Goal: Task Accomplishment & Management: Manage account settings

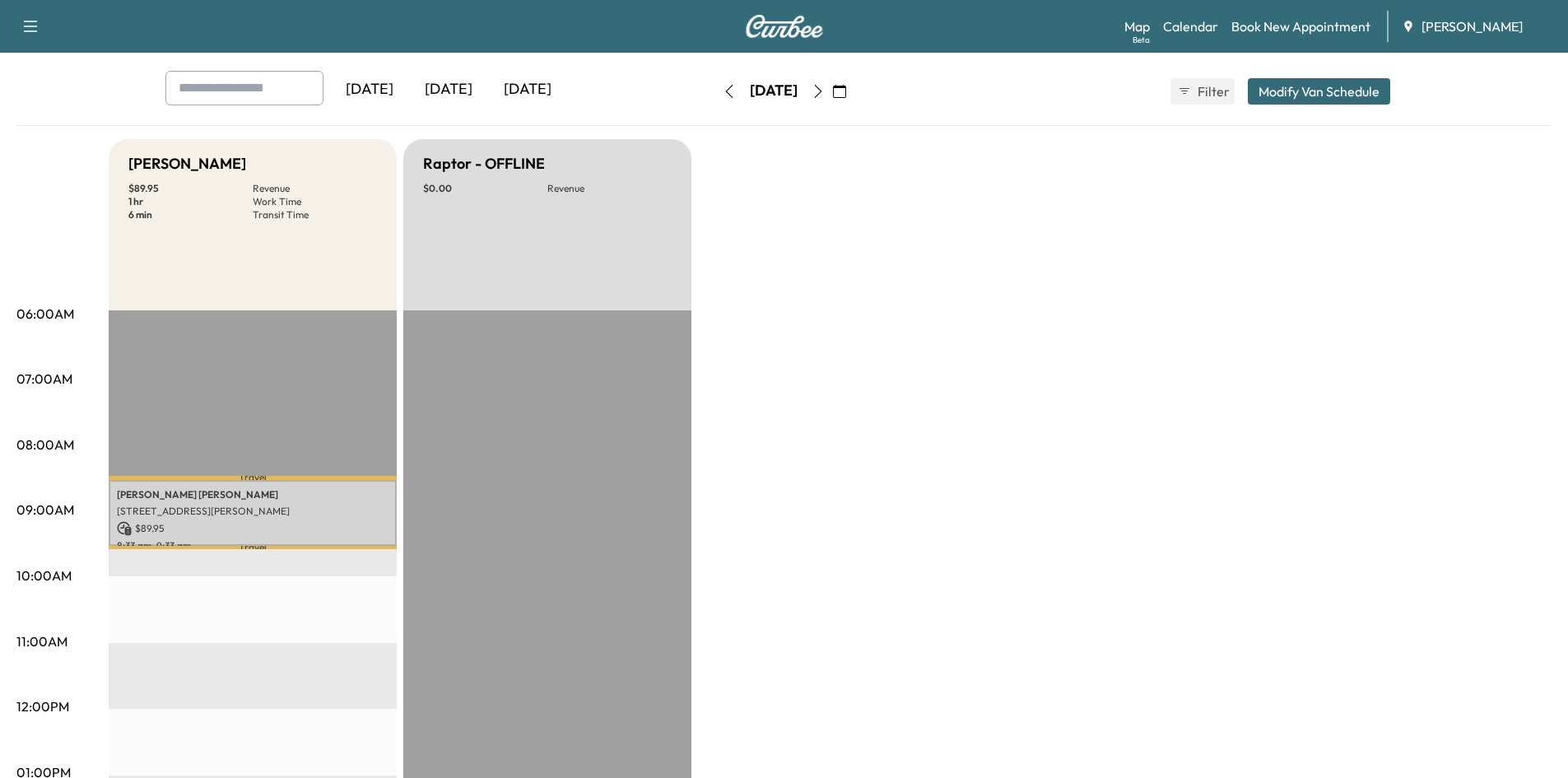
scroll to position [68, 0]
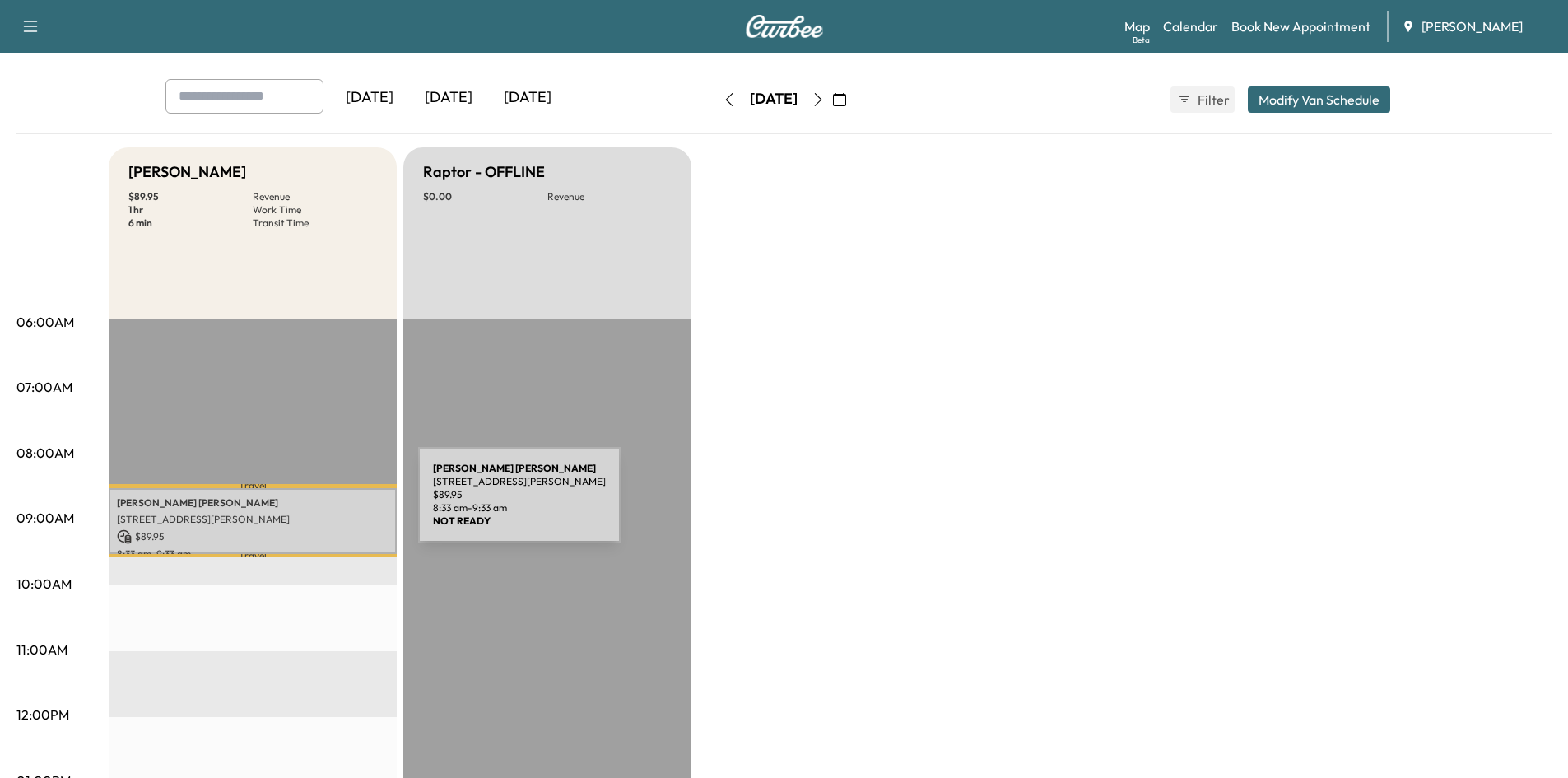
click at [295, 504] on p "[PERSON_NAME]" at bounding box center [253, 502] width 272 height 13
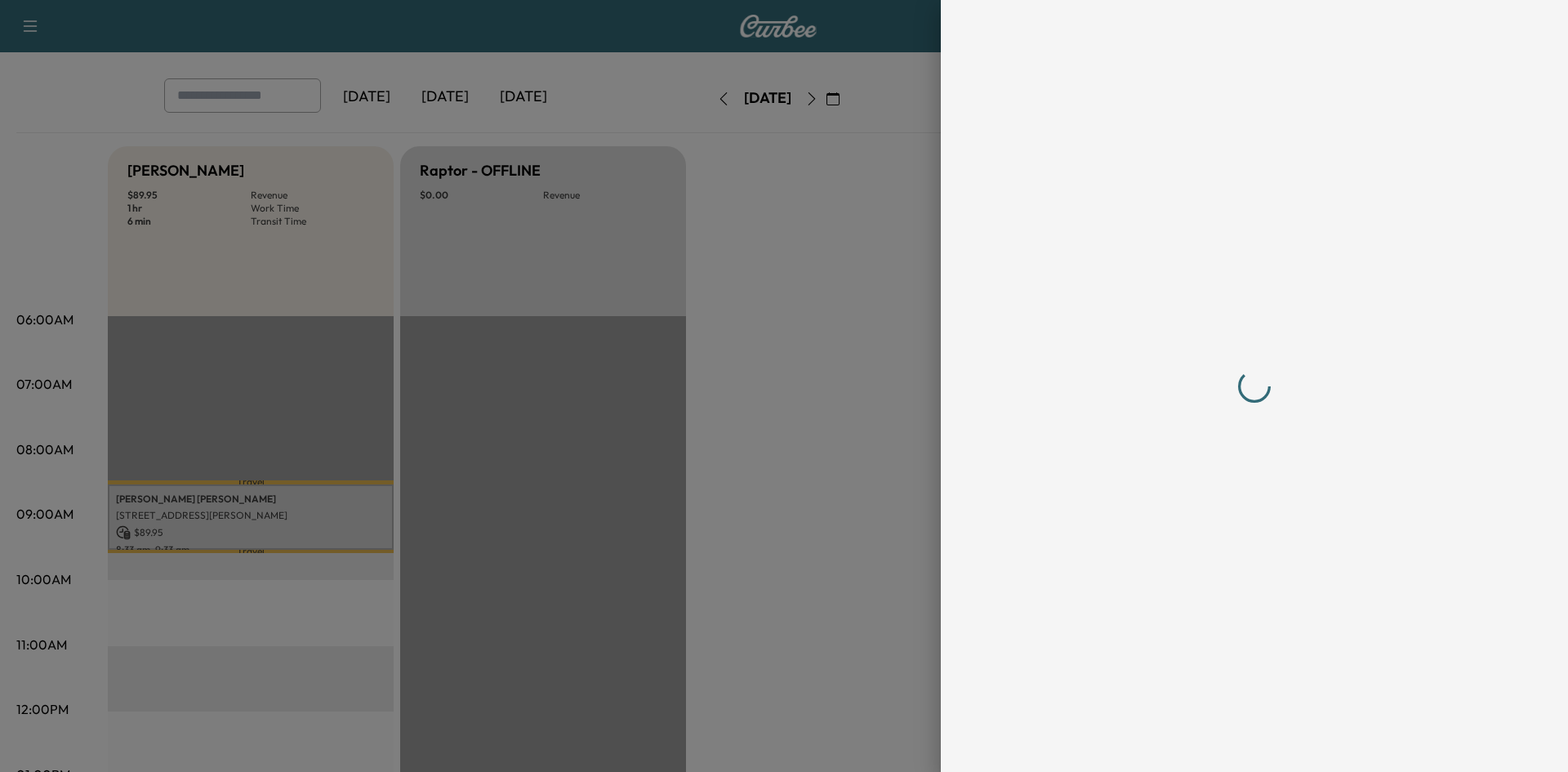
click at [293, 501] on div at bounding box center [784, 386] width 1568 height 772
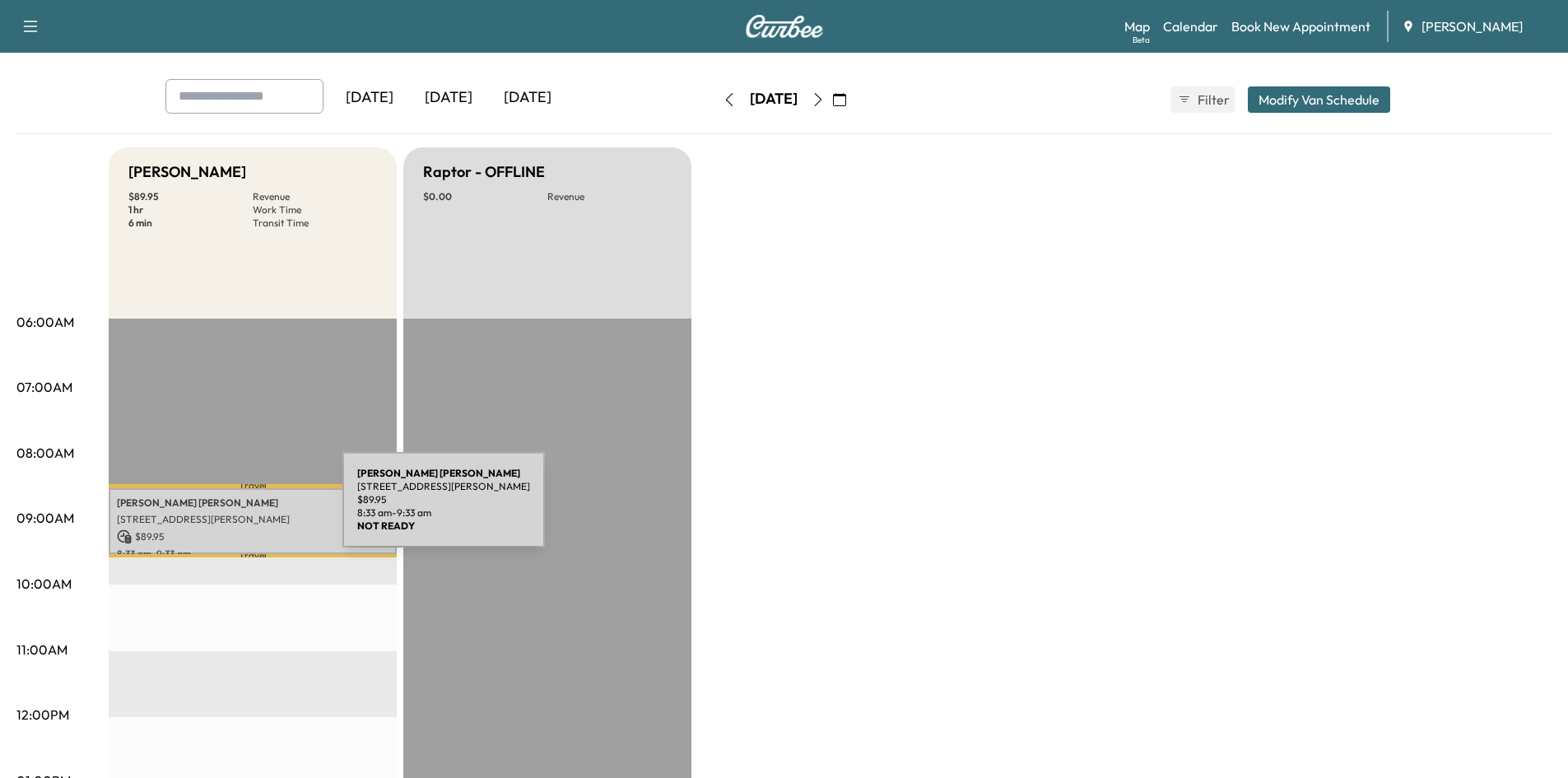
click at [219, 510] on div "[PERSON_NAME] [STREET_ADDRESS][PERSON_NAME] $ 89.95 8:33 am - 9:33 am" at bounding box center [252, 522] width 288 height 67
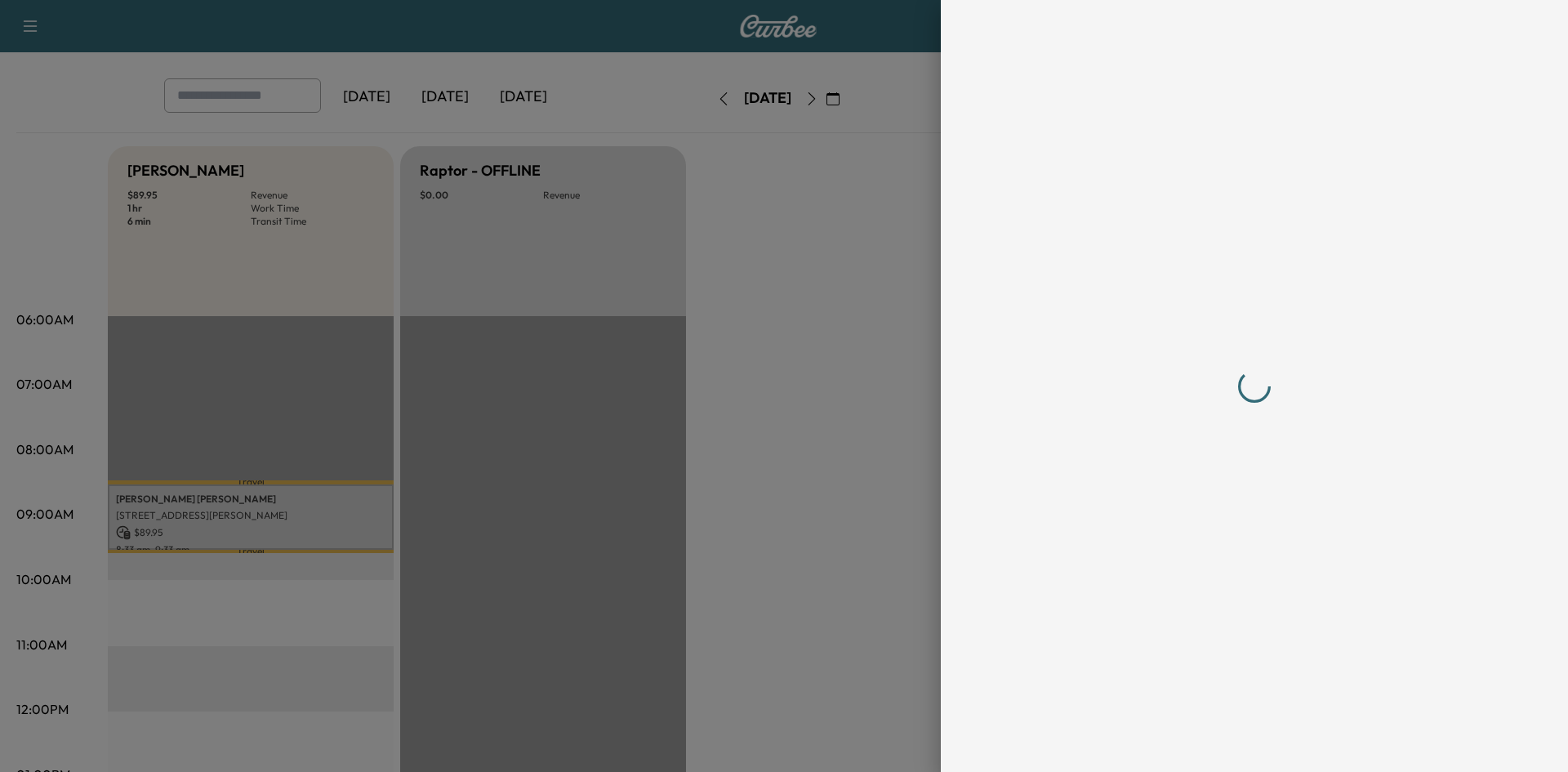
click at [217, 506] on div at bounding box center [784, 386] width 1568 height 772
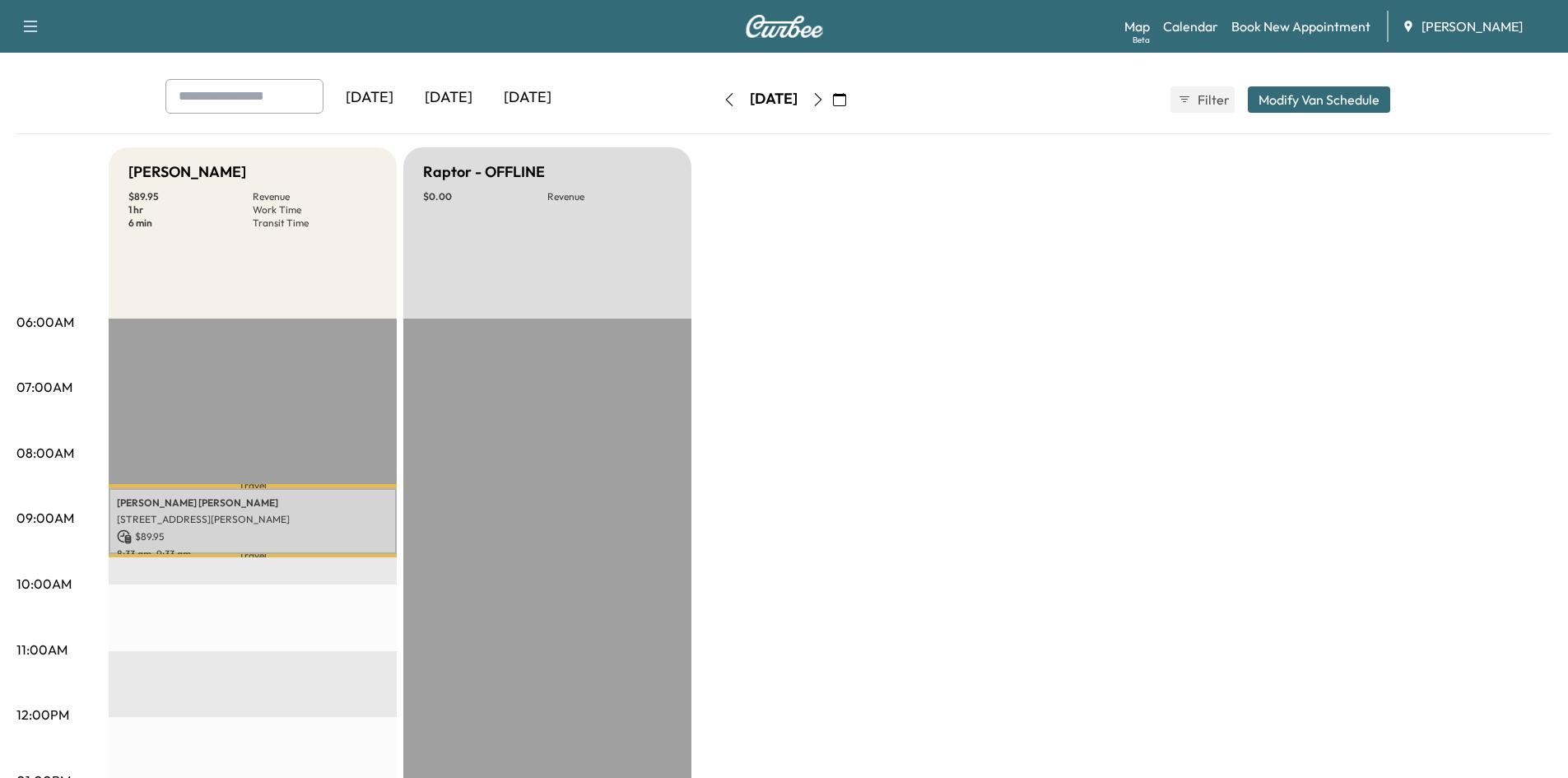
click at [846, 97] on icon "button" at bounding box center [839, 99] width 13 height 13
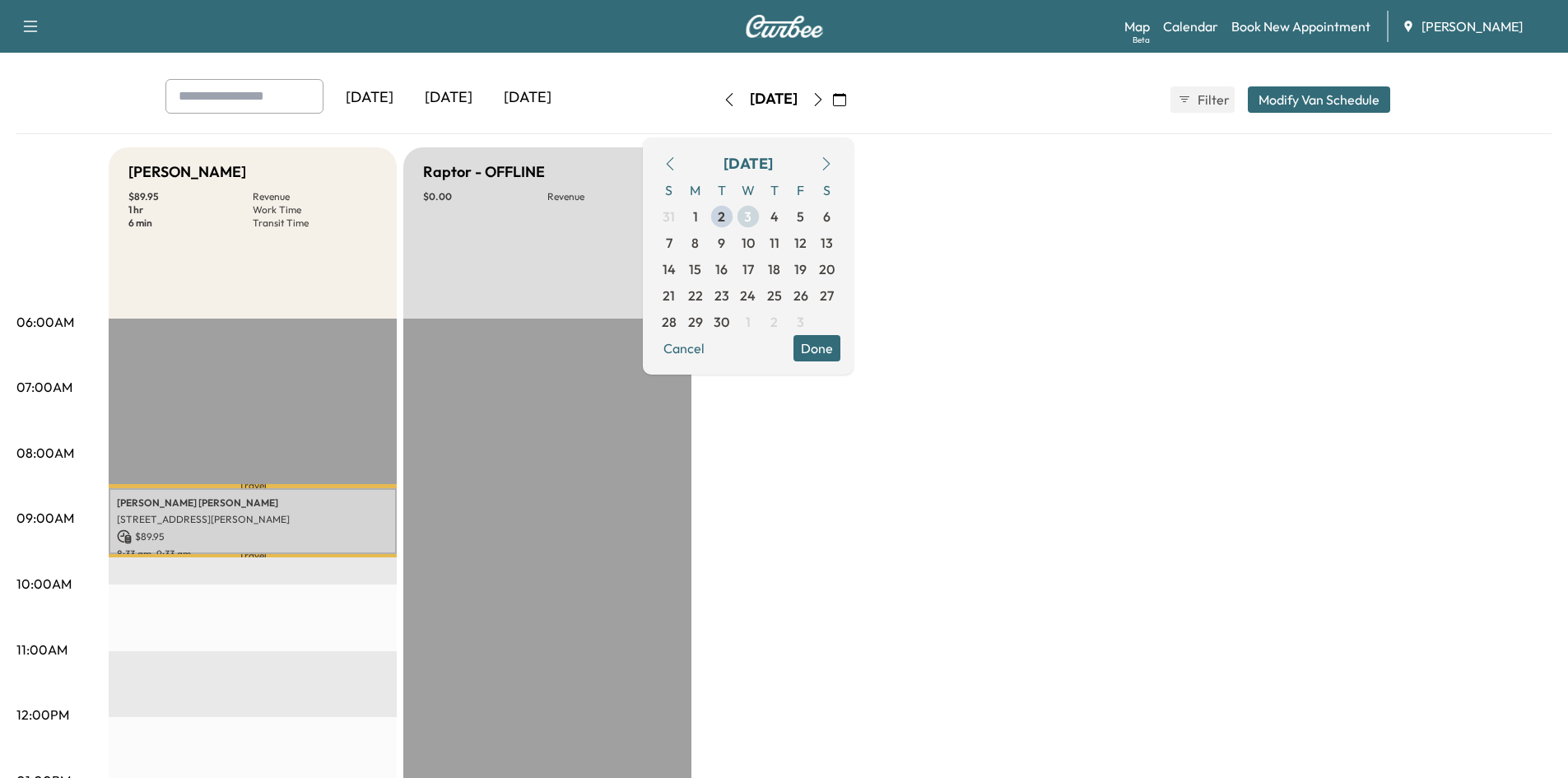
click at [752, 215] on span "3" at bounding box center [747, 216] width 8 height 20
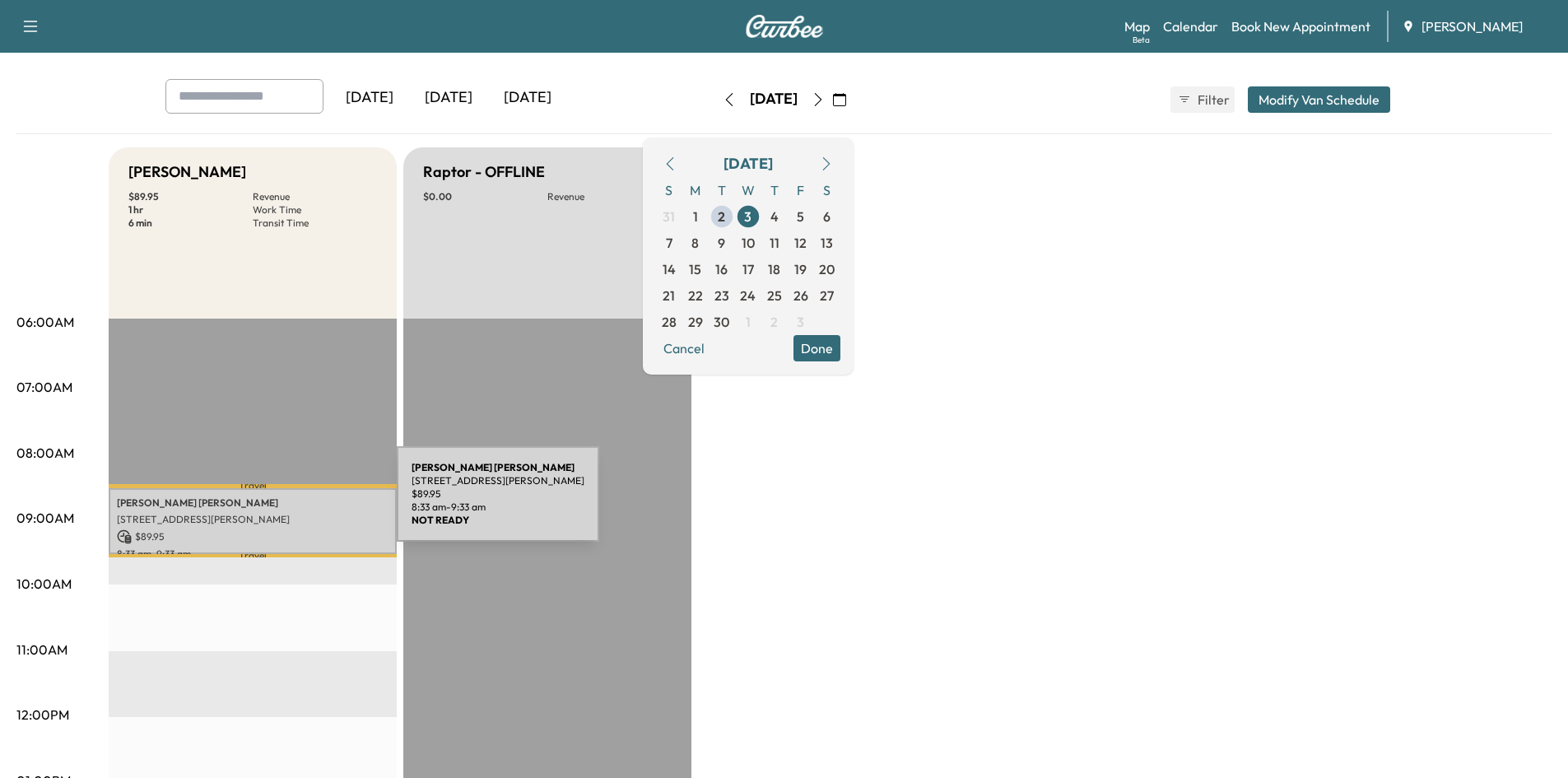
click at [274, 504] on p "[PERSON_NAME]" at bounding box center [253, 502] width 272 height 13
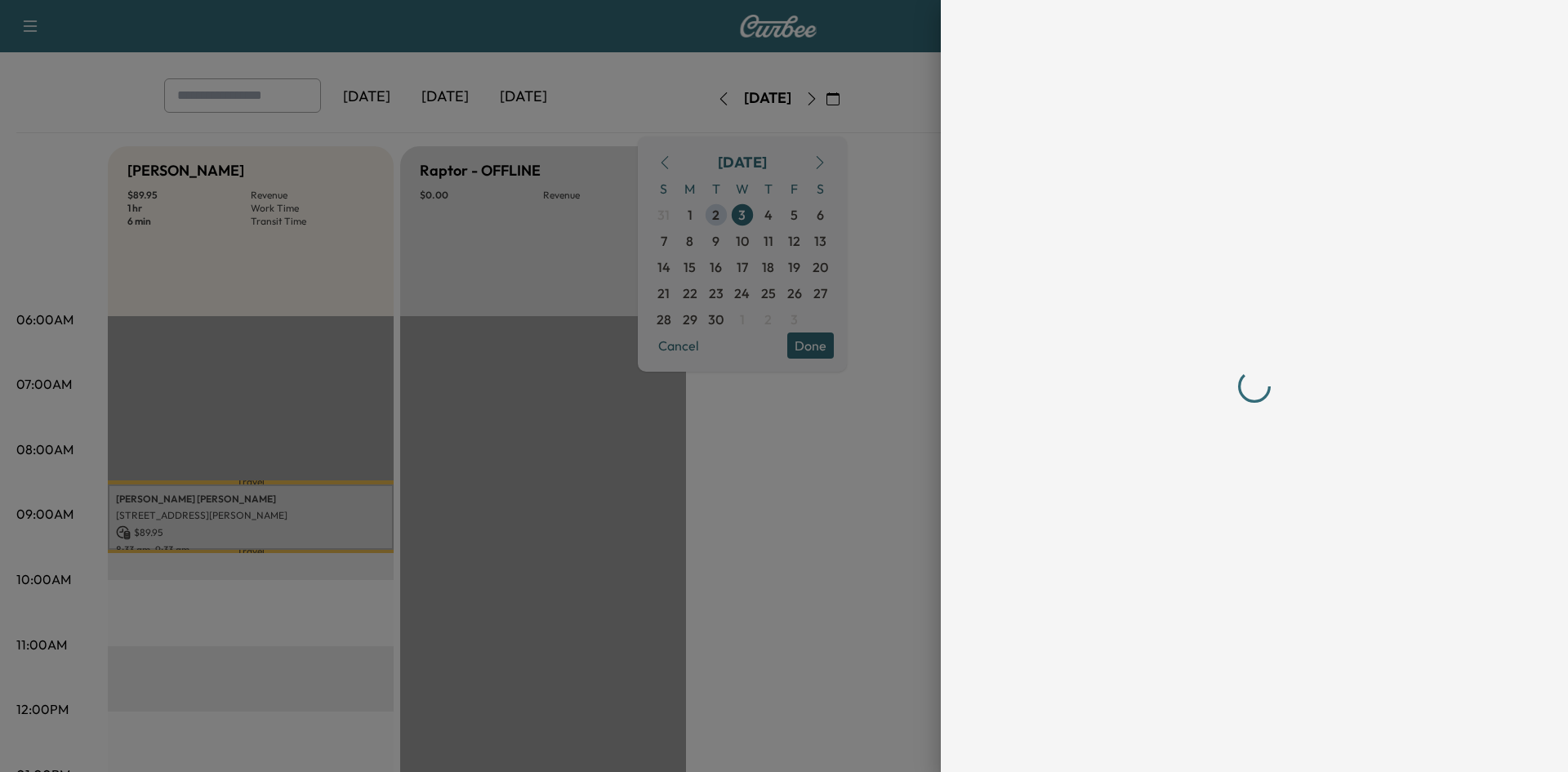
click at [272, 500] on div at bounding box center [784, 386] width 1568 height 772
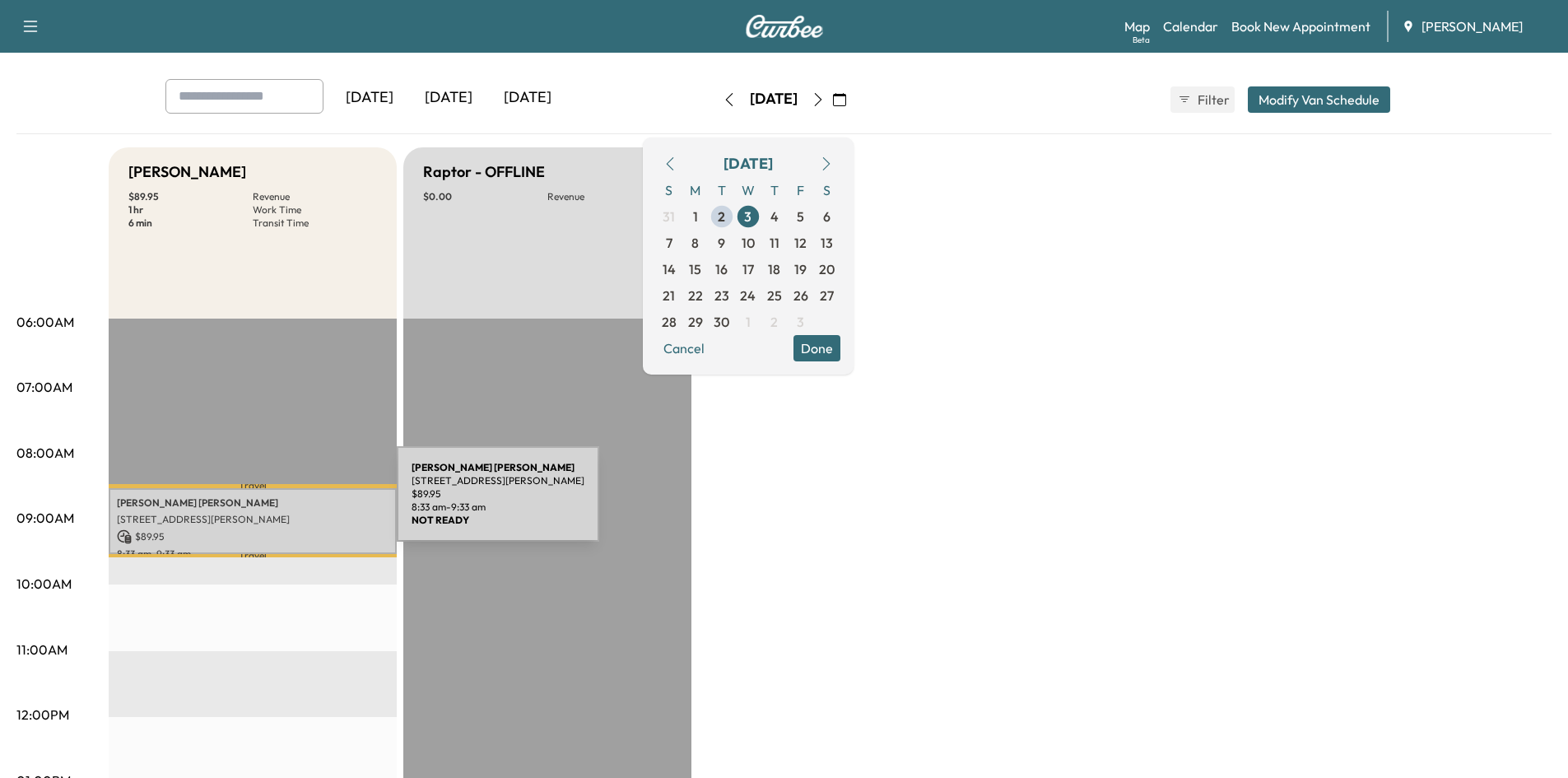
click at [274, 504] on p "[PERSON_NAME]" at bounding box center [253, 502] width 272 height 13
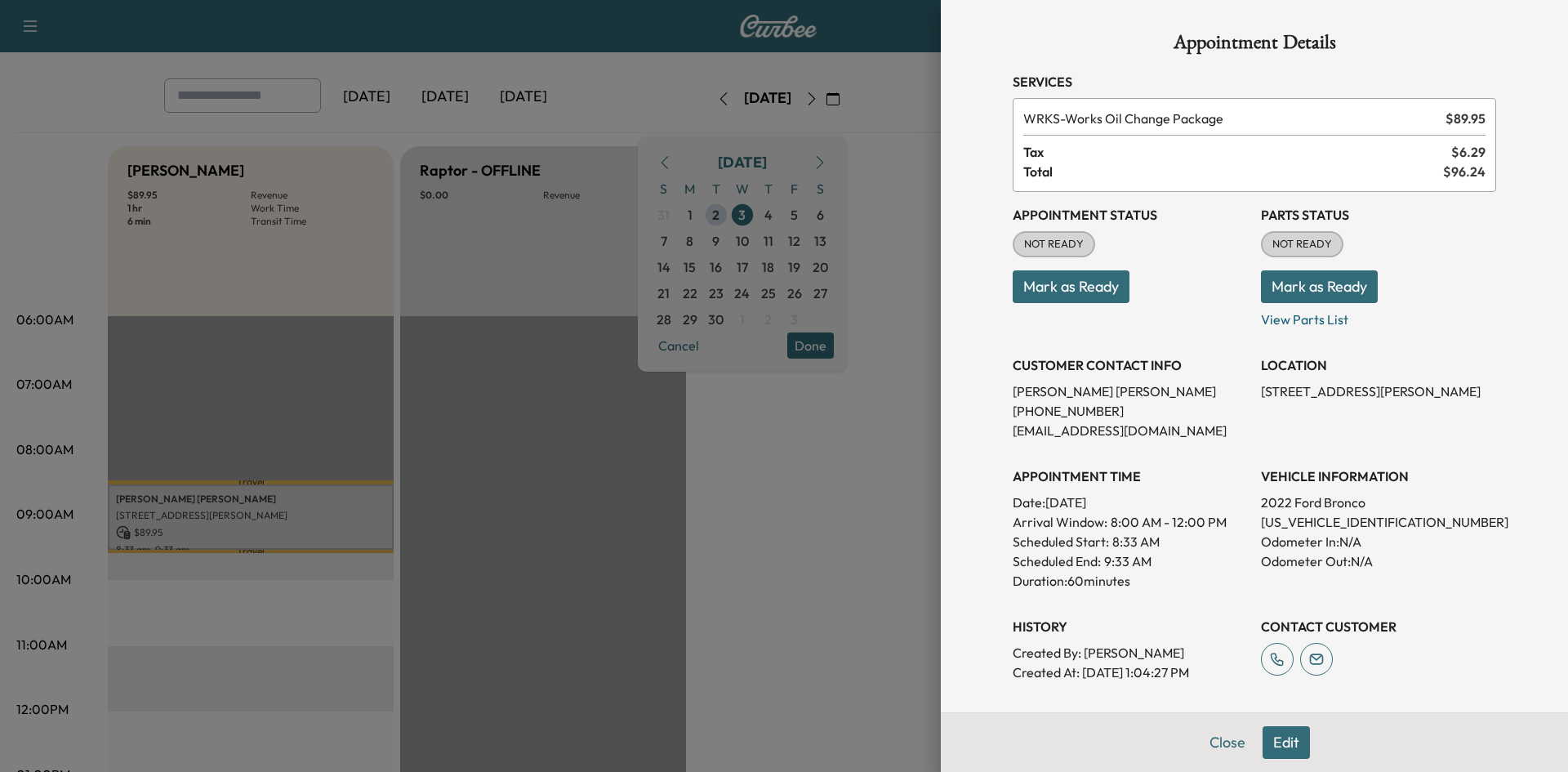
click at [1269, 745] on button "Edit" at bounding box center [1286, 742] width 48 height 33
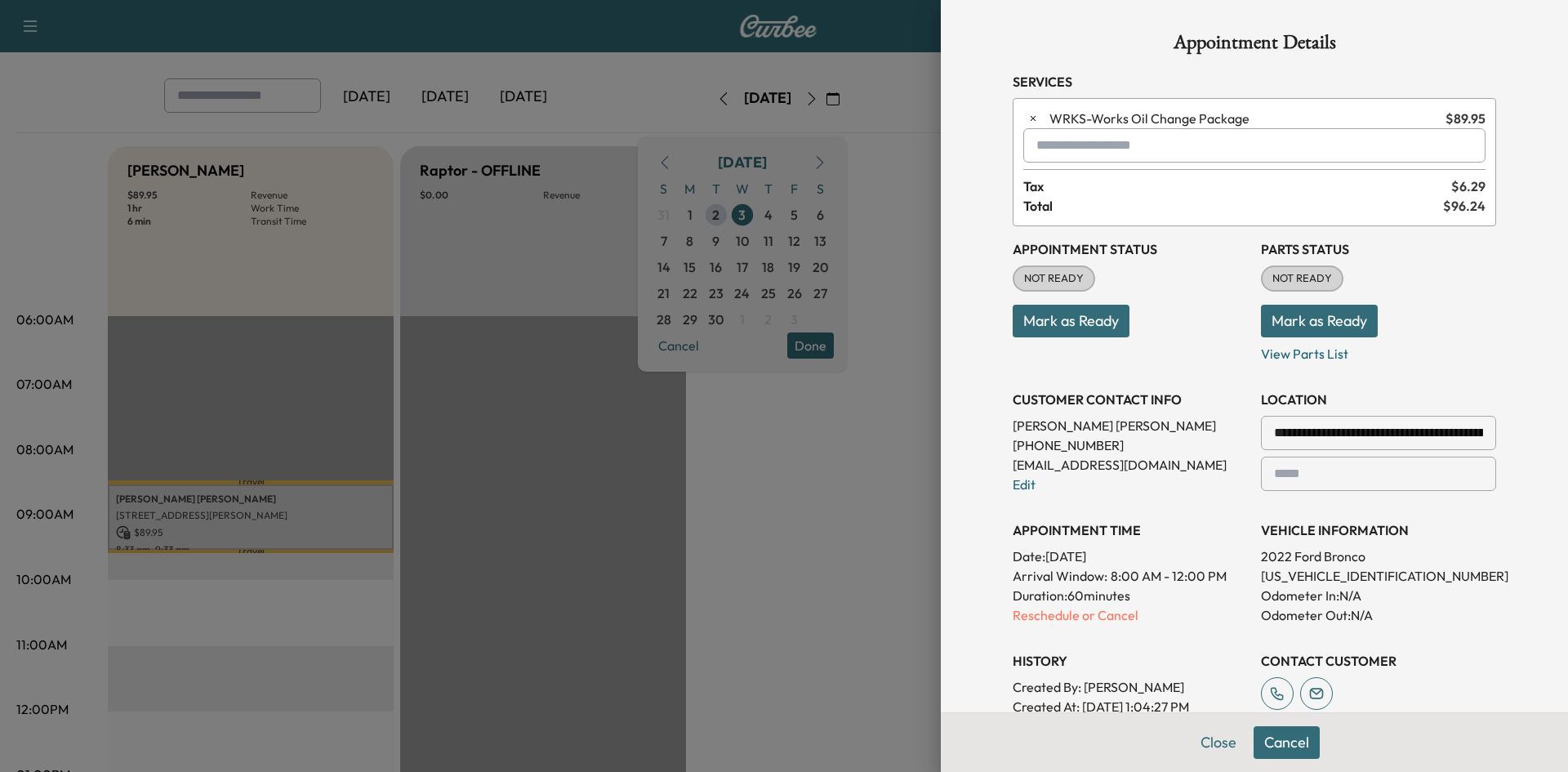
click at [1268, 738] on button "Cancel" at bounding box center [1286, 742] width 66 height 33
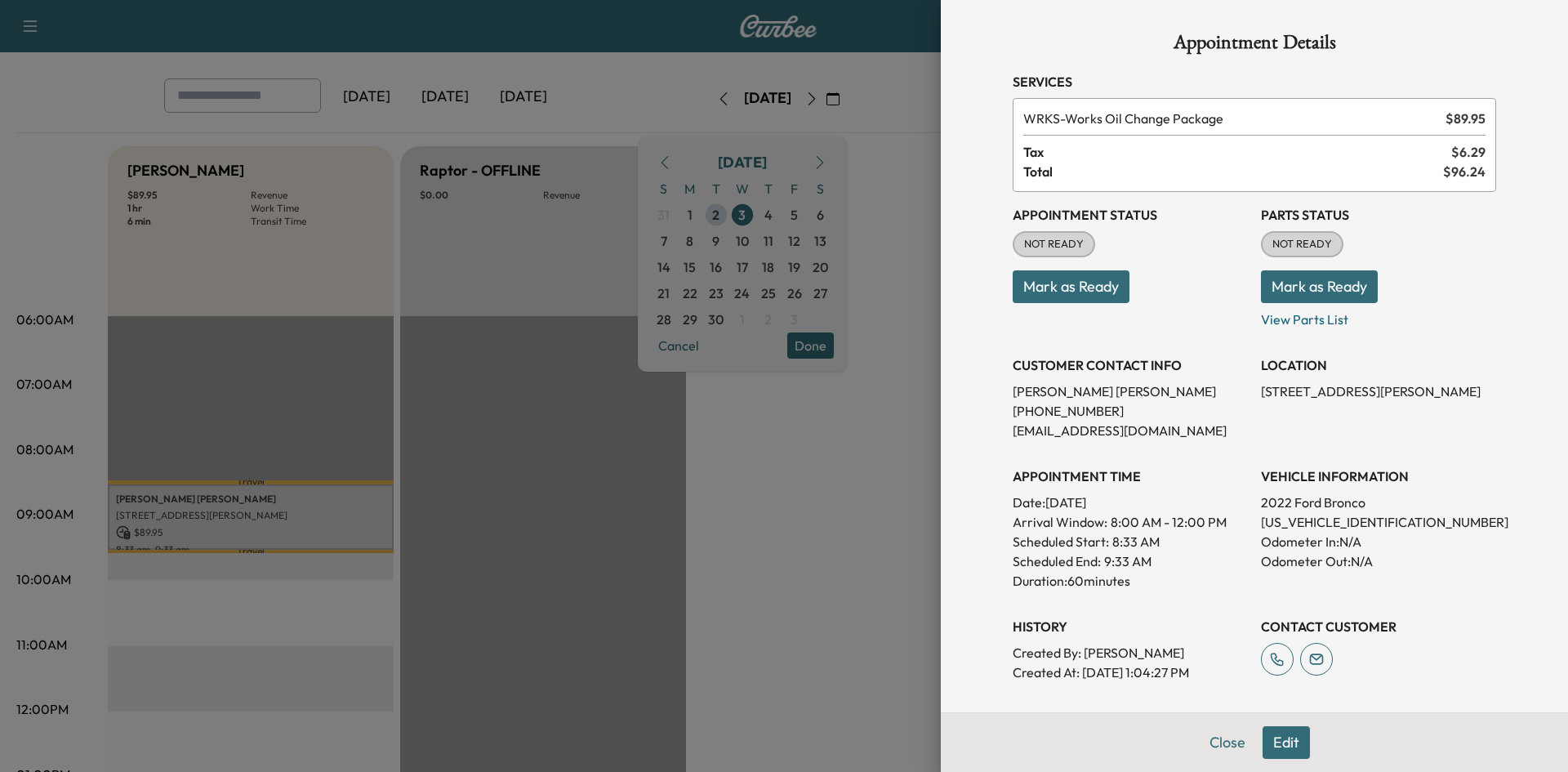
click at [1279, 742] on button "Edit" at bounding box center [1286, 742] width 48 height 33
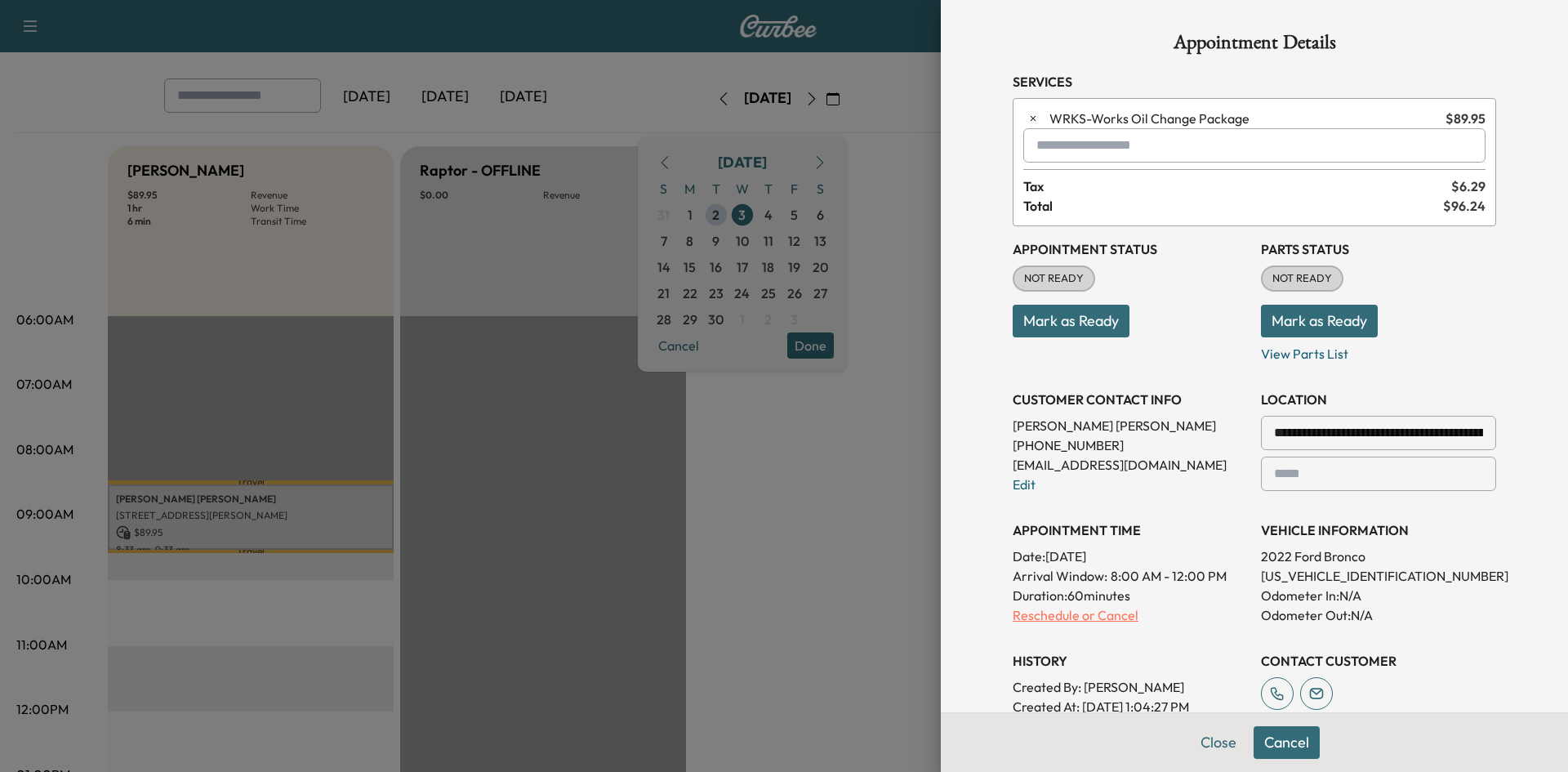
click at [1085, 613] on p "Reschedule or Cancel" at bounding box center [1130, 614] width 235 height 20
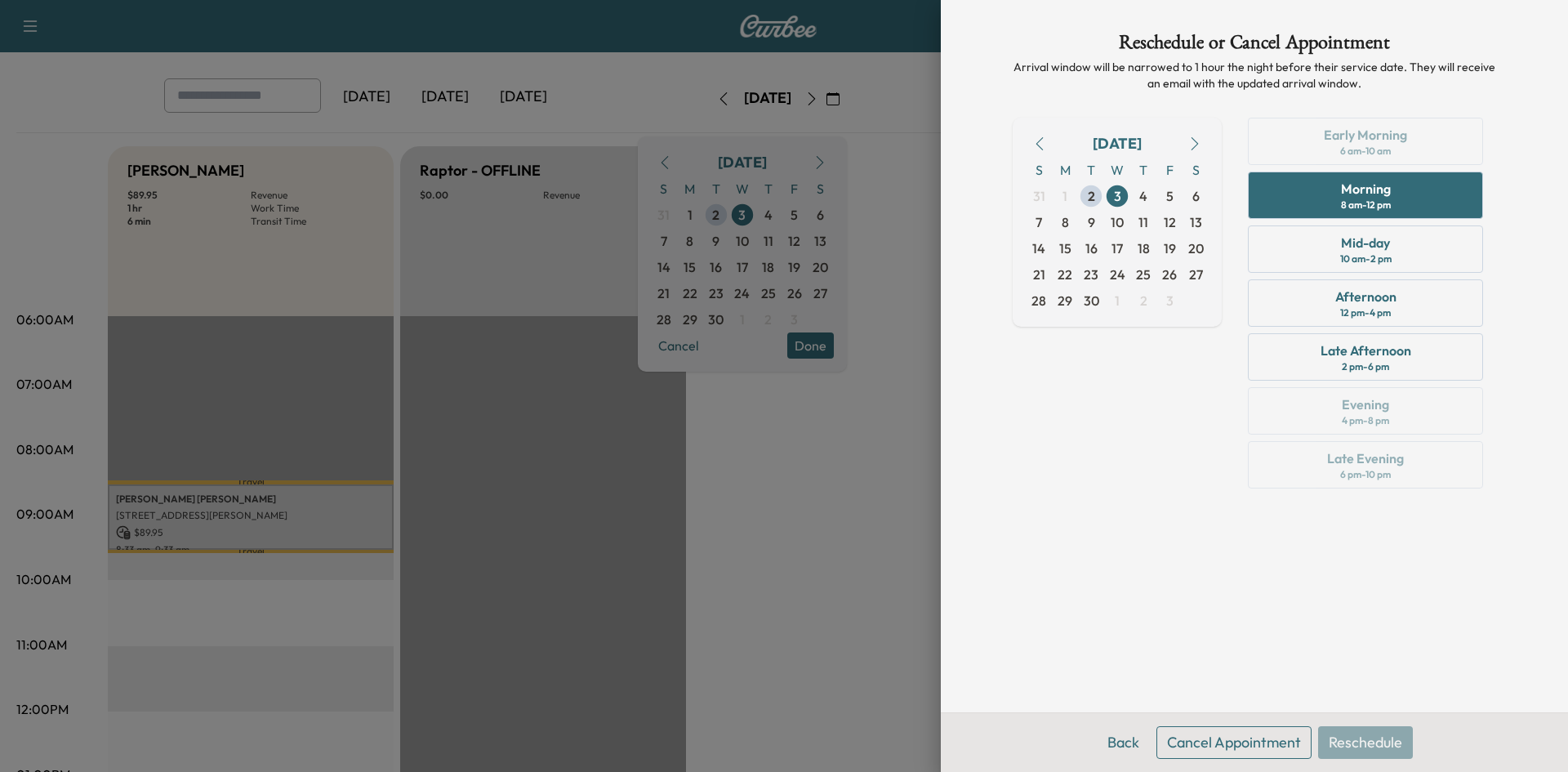
click at [1229, 740] on button "Cancel Appointment" at bounding box center [1234, 742] width 155 height 33
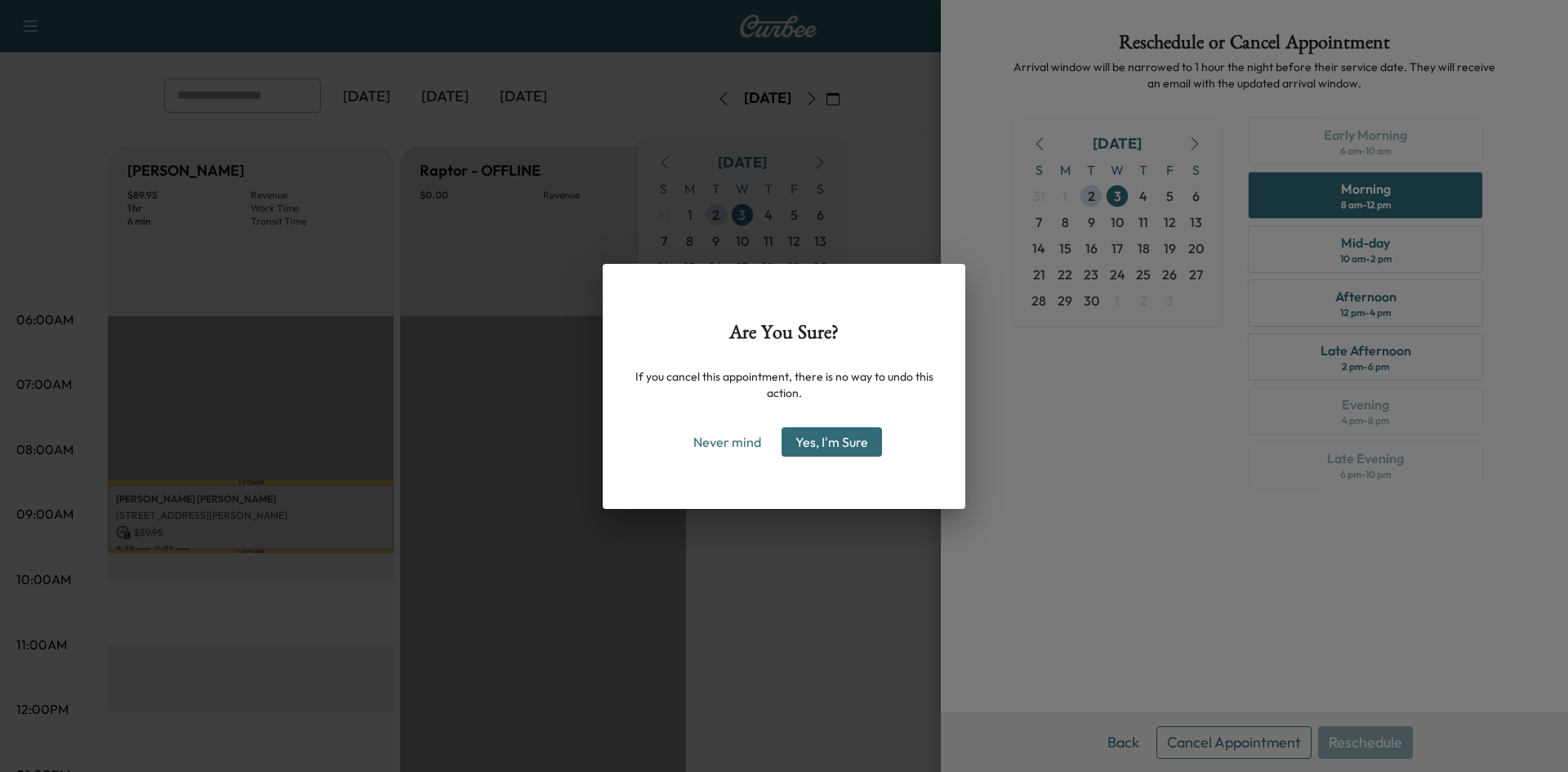
click at [860, 441] on button "Yes, I'm Sure" at bounding box center [832, 441] width 100 height 30
